Goal: Information Seeking & Learning: Learn about a topic

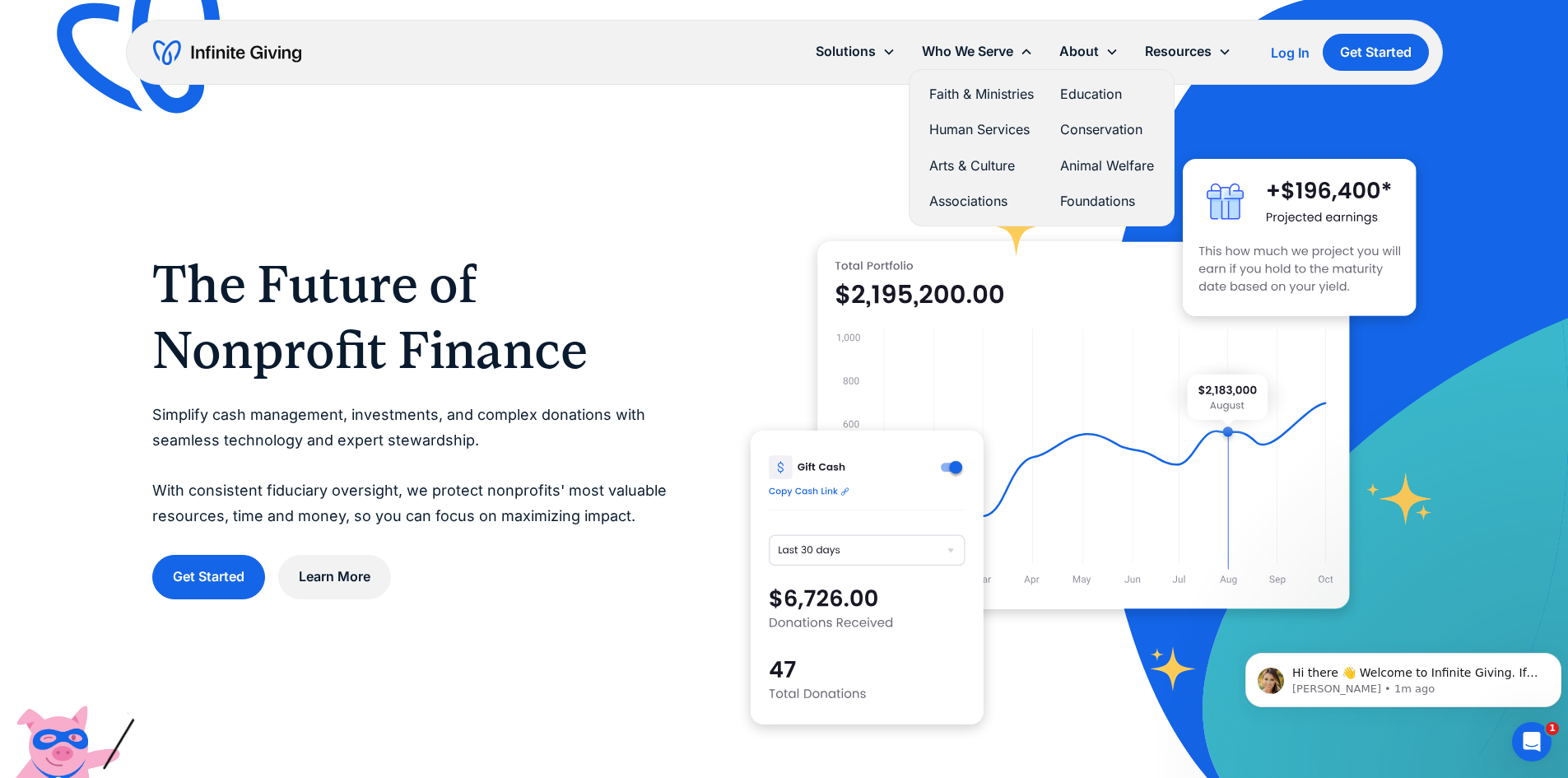
click at [1075, 94] on link "Education" at bounding box center [1107, 94] width 94 height 23
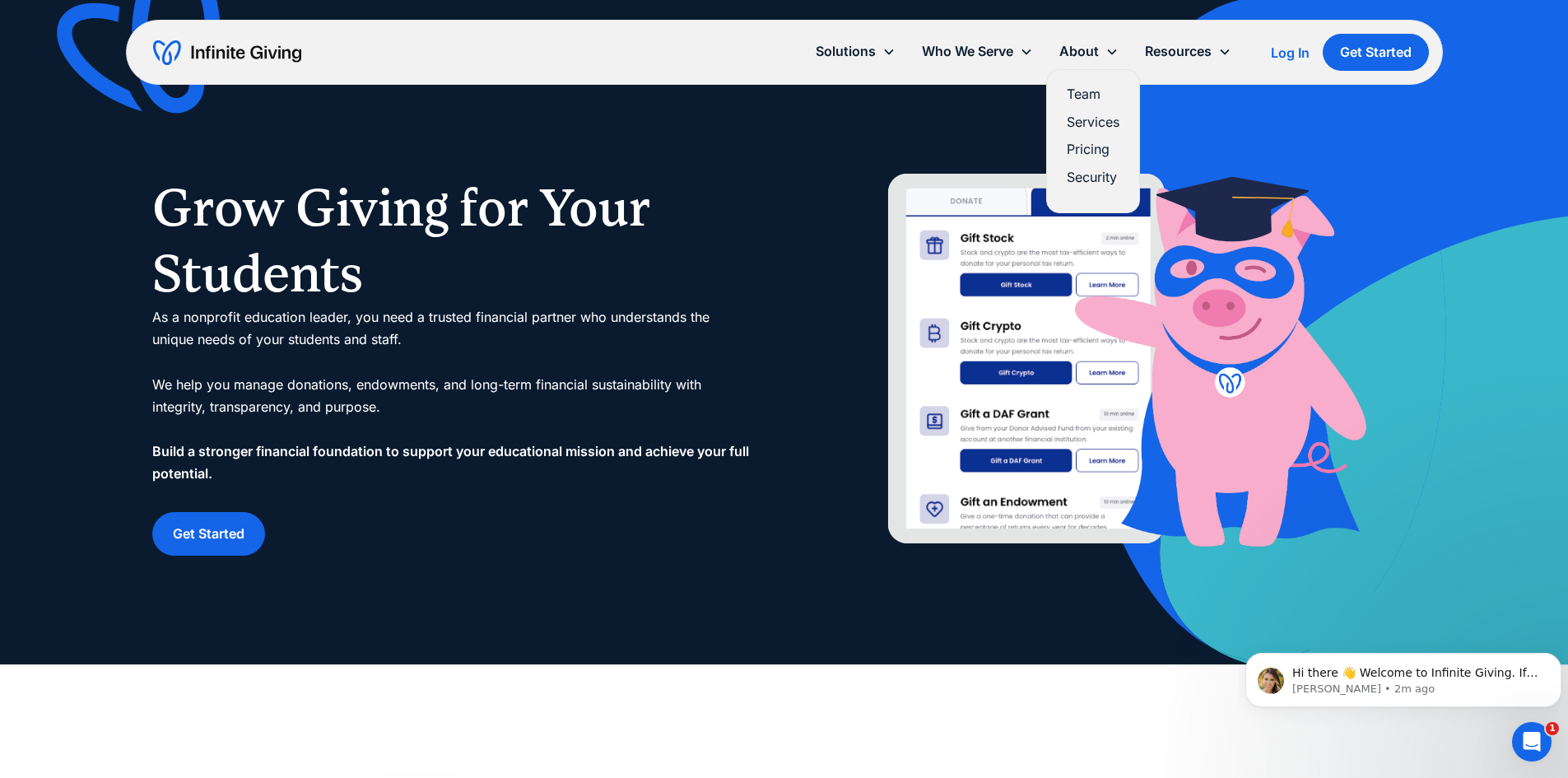
click at [1092, 149] on link "Pricing" at bounding box center [1093, 149] width 52 height 23
